Goal: Communication & Community: Answer question/provide support

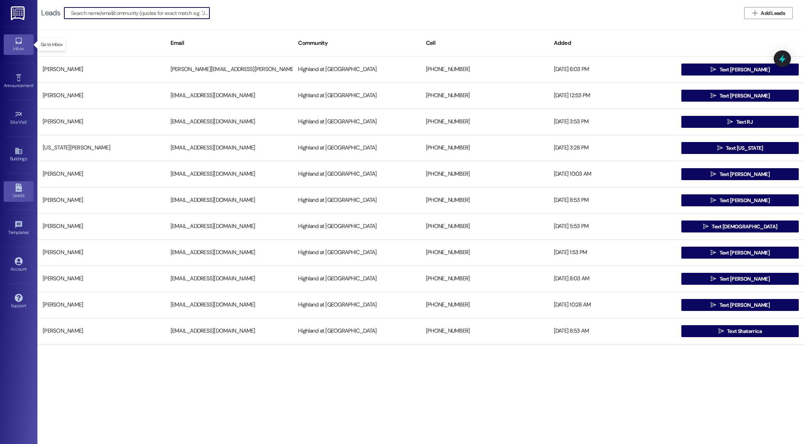
click at [15, 46] on div "Inbox" at bounding box center [18, 48] width 37 height 7
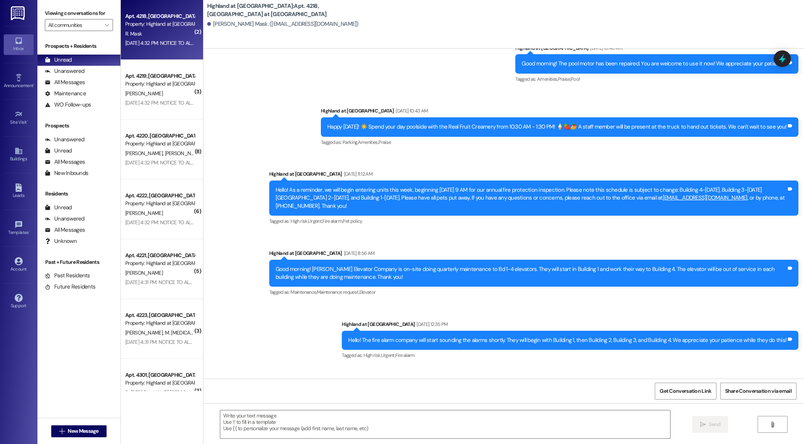
scroll to position [1179, 0]
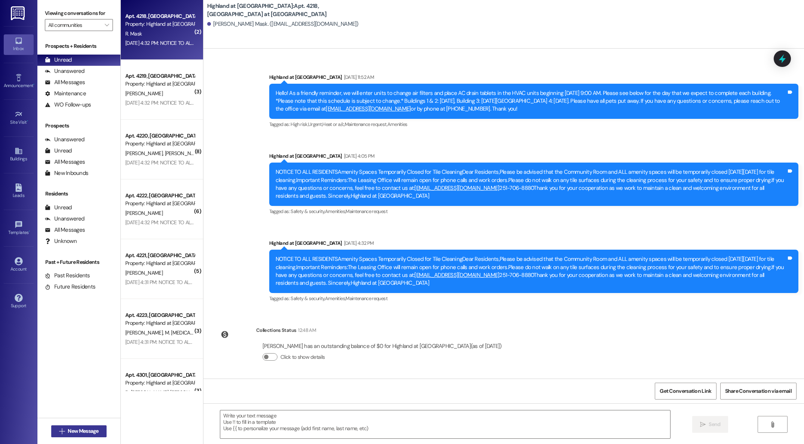
click at [71, 430] on span "New Message" at bounding box center [83, 432] width 31 height 8
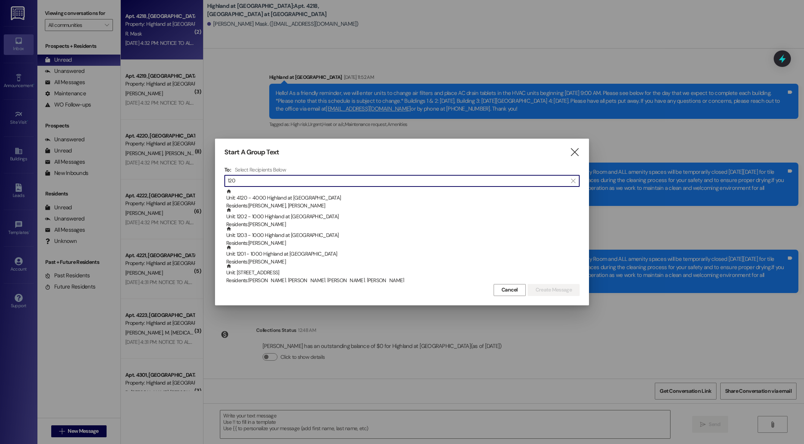
type input "1205"
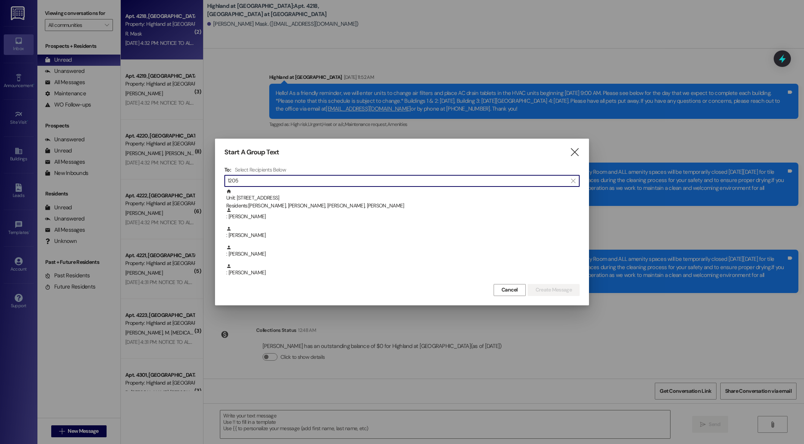
drag, startPoint x: 257, startPoint y: 182, endPoint x: 185, endPoint y: 172, distance: 73.2
click at [185, 172] on div "Start A Group Text  To: Select Recipients Below  1205  Unit: 1205 - 1000 Hig…" at bounding box center [402, 222] width 804 height 444
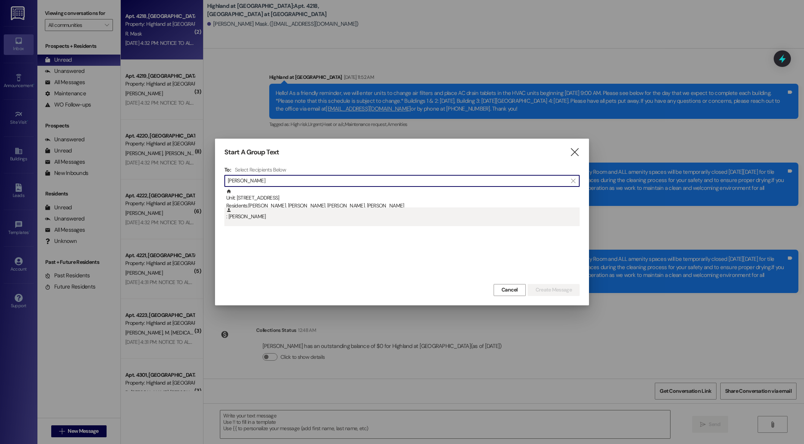
type input "[PERSON_NAME]"
click at [259, 216] on div ": [PERSON_NAME]" at bounding box center [403, 214] width 354 height 13
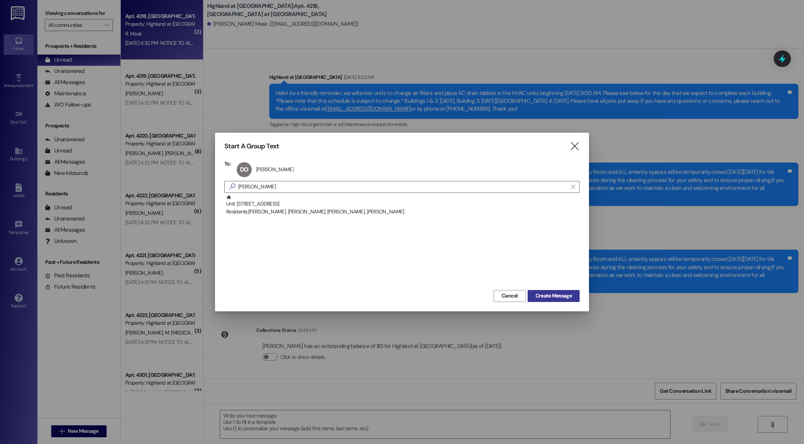
click at [560, 299] on span "Create Message" at bounding box center [554, 296] width 36 height 8
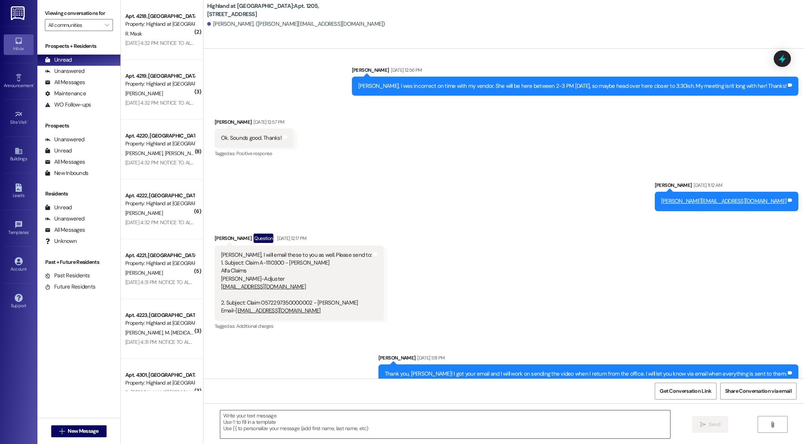
scroll to position [1754, 0]
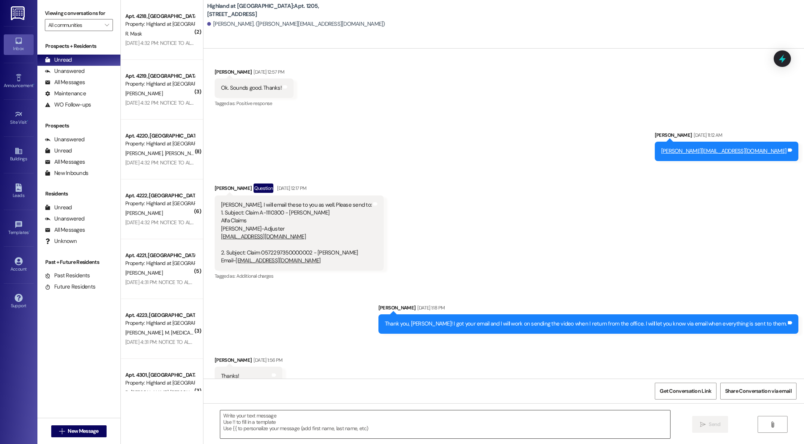
click at [362, 421] on textarea at bounding box center [445, 425] width 450 height 28
type textarea "G"
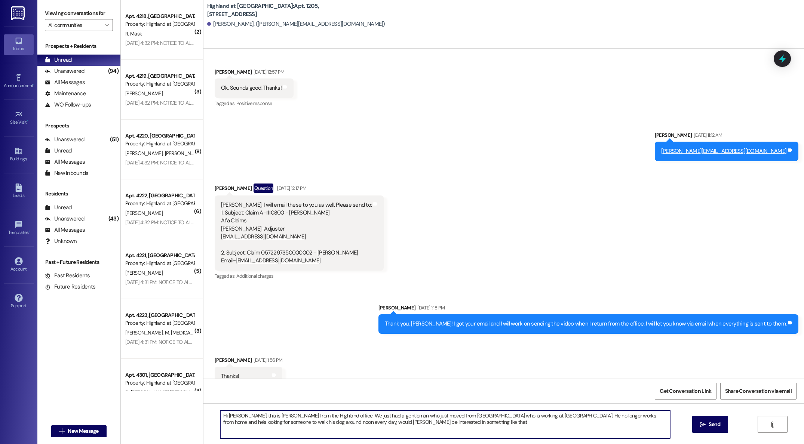
type textarea "Hi [PERSON_NAME], this is [PERSON_NAME] from the Highland office. We just had a…"
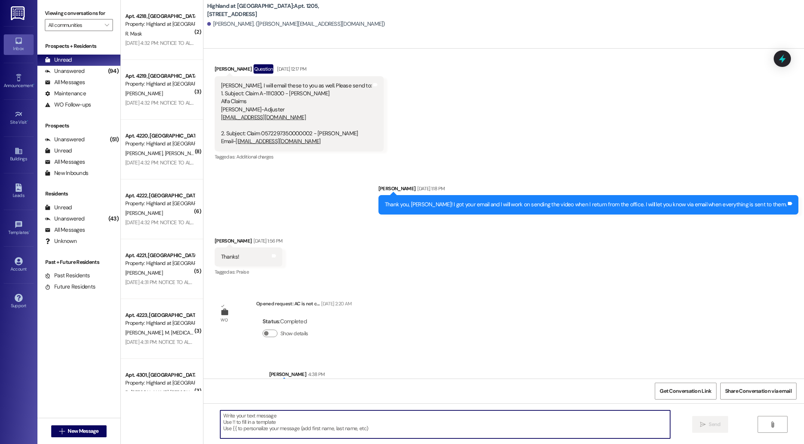
scroll to position [1885, 0]
